Goal: Information Seeking & Learning: Compare options

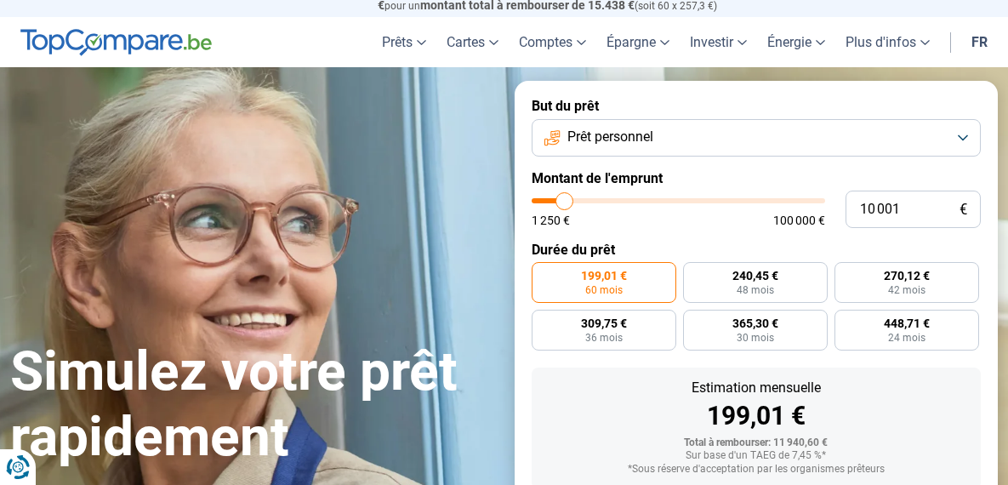
scroll to position [56, 0]
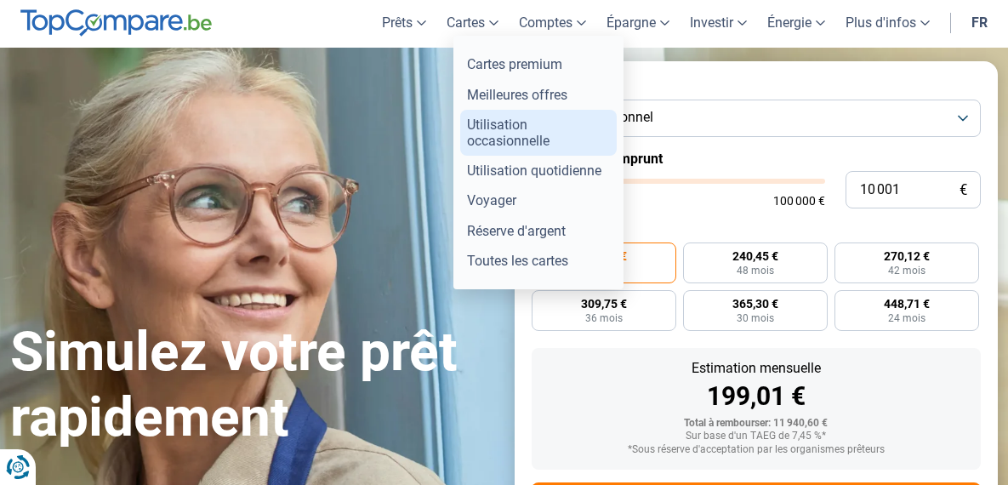
click at [492, 128] on link "Utilisation occasionnelle" at bounding box center [538, 133] width 156 height 46
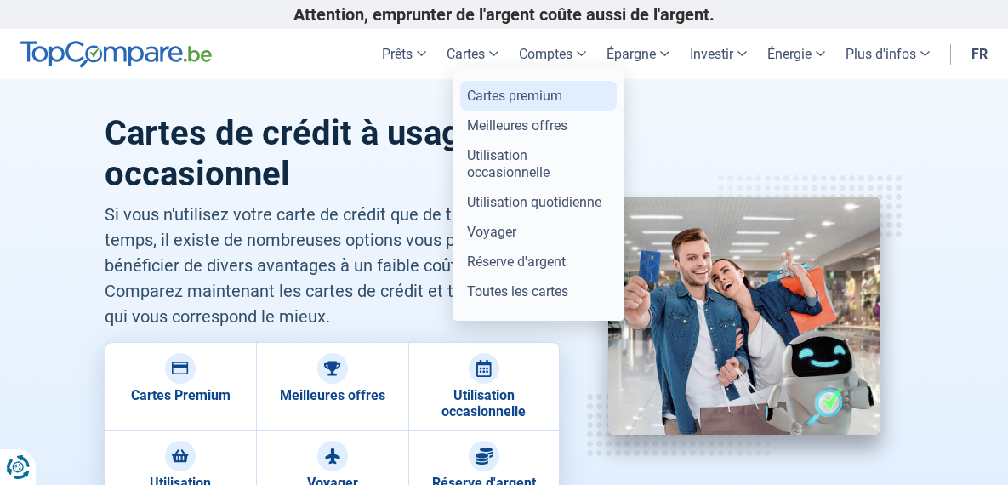
click at [486, 94] on link "Cartes premium" at bounding box center [538, 96] width 156 height 30
